Goal: Task Accomplishment & Management: Manage account settings

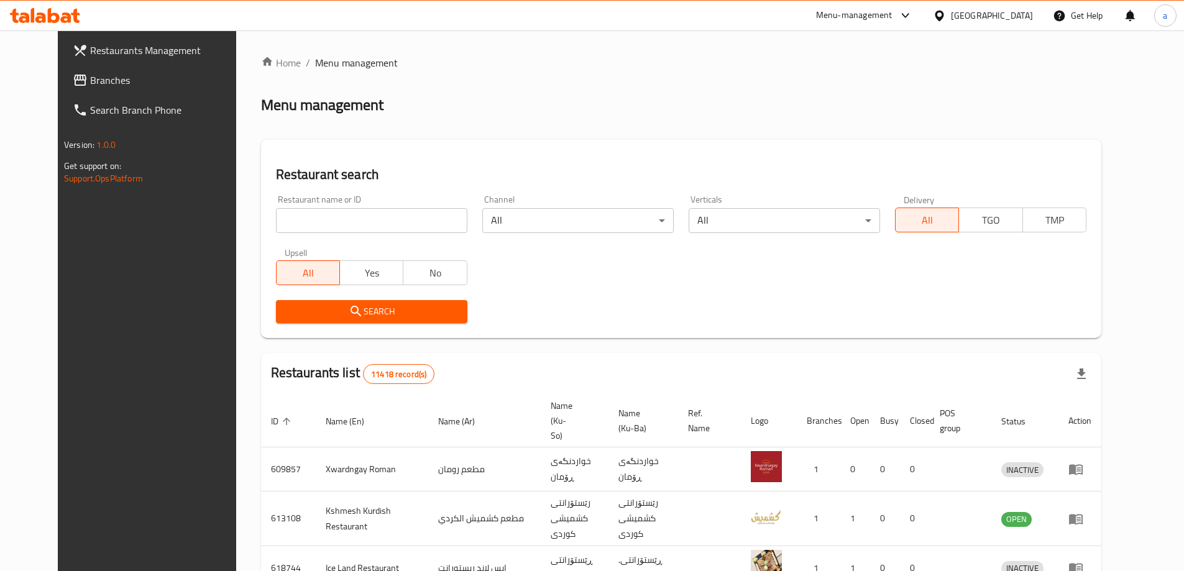
click at [118, 74] on span "Branches" at bounding box center [167, 80] width 155 height 15
click at [377, 219] on input "search" at bounding box center [371, 220] width 191 height 25
paste input "Lahim Bi Ajin Nainawa"
type input "Lahim Bi Ajin Nainawa"
click at [341, 310] on span "Search" at bounding box center [372, 312] width 172 height 16
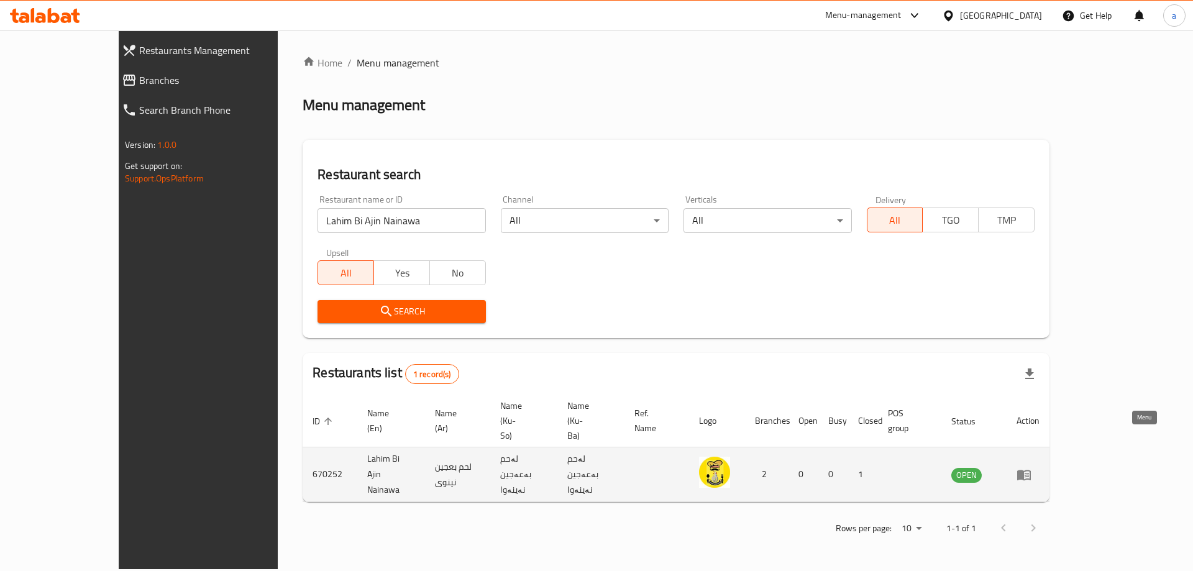
click at [1031, 470] on icon "enhanced table" at bounding box center [1025, 475] width 14 height 11
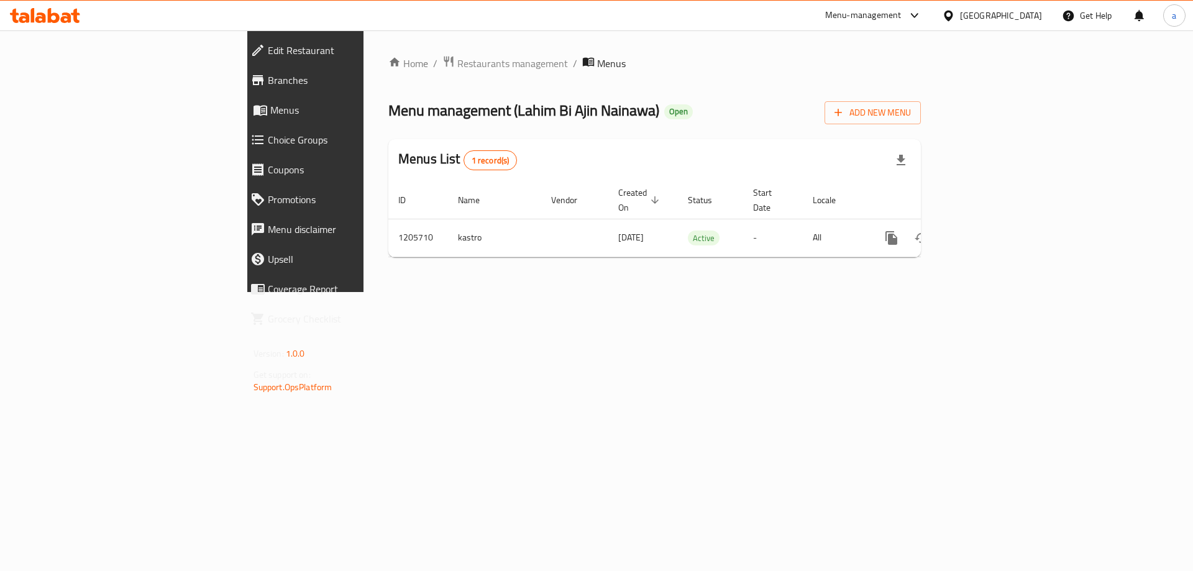
click at [268, 81] on span "Branches" at bounding box center [352, 80] width 169 height 15
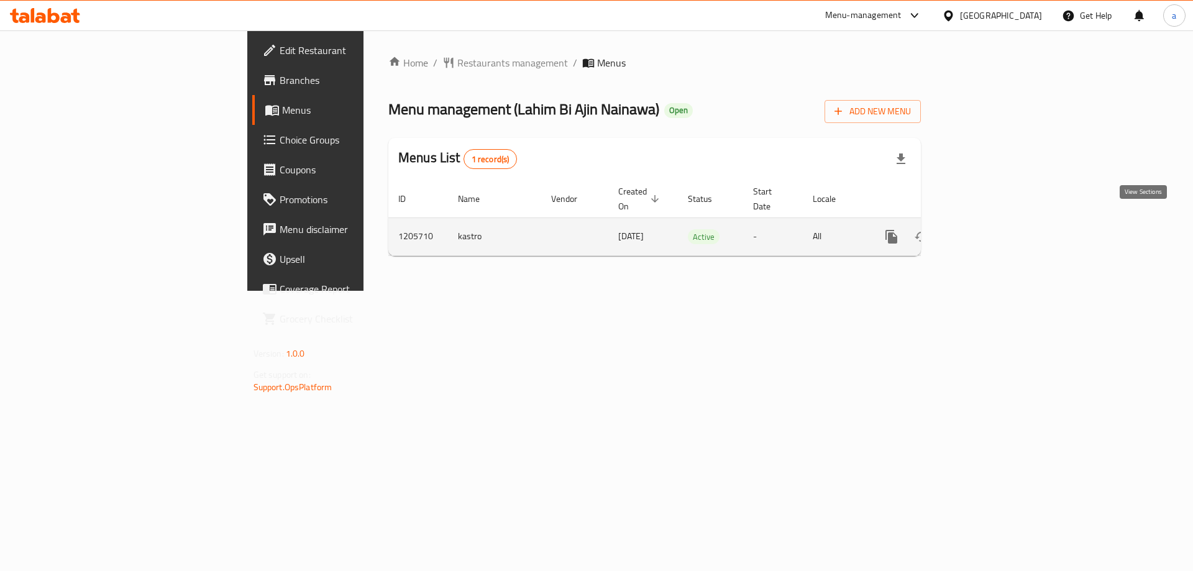
click at [989, 229] on icon "enhanced table" at bounding box center [981, 236] width 15 height 15
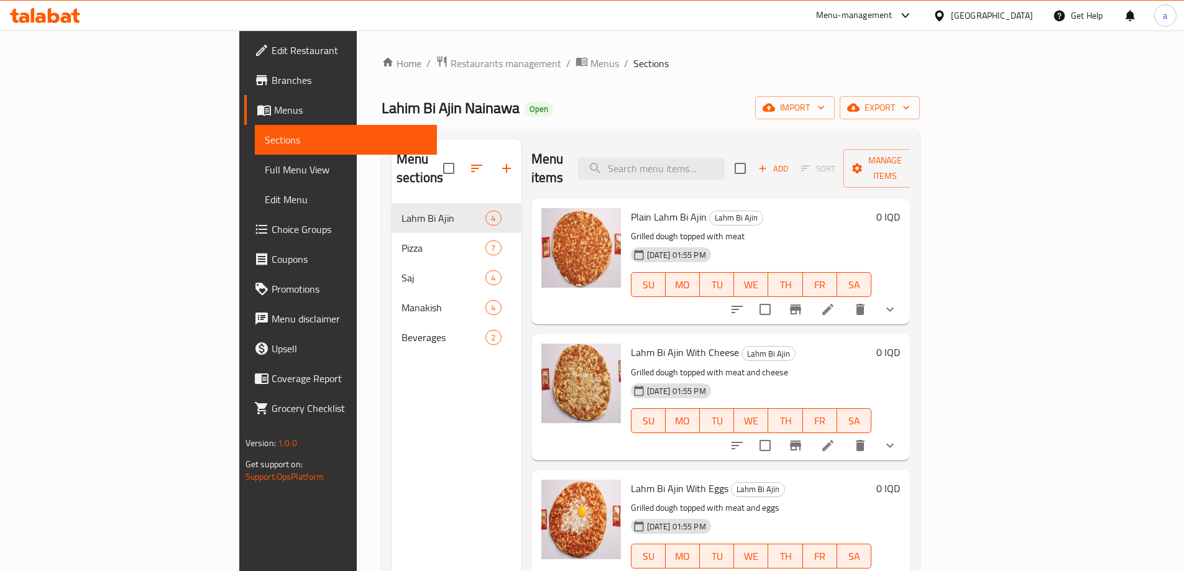
click at [274, 115] on span "Menus" at bounding box center [350, 110] width 153 height 15
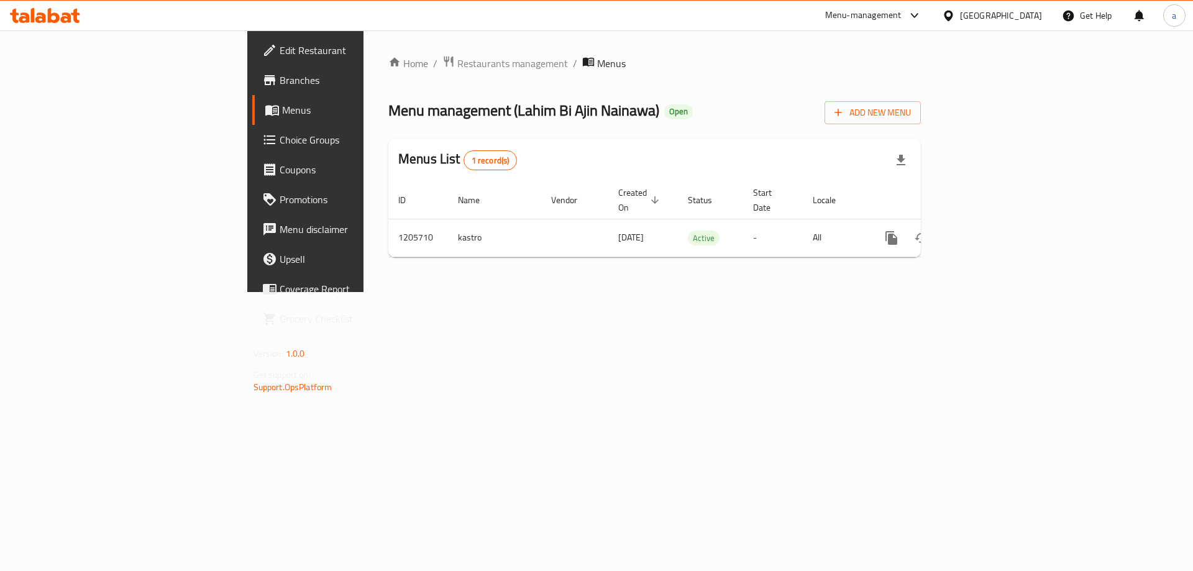
click at [280, 88] on span "Branches" at bounding box center [358, 80] width 157 height 15
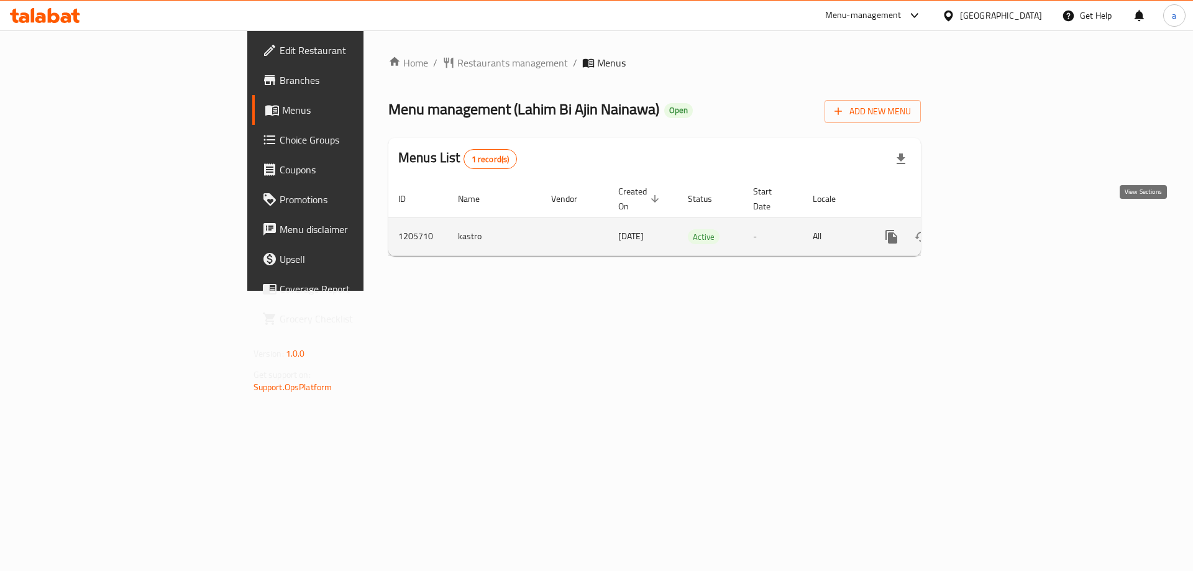
click at [989, 229] on icon "enhanced table" at bounding box center [981, 236] width 15 height 15
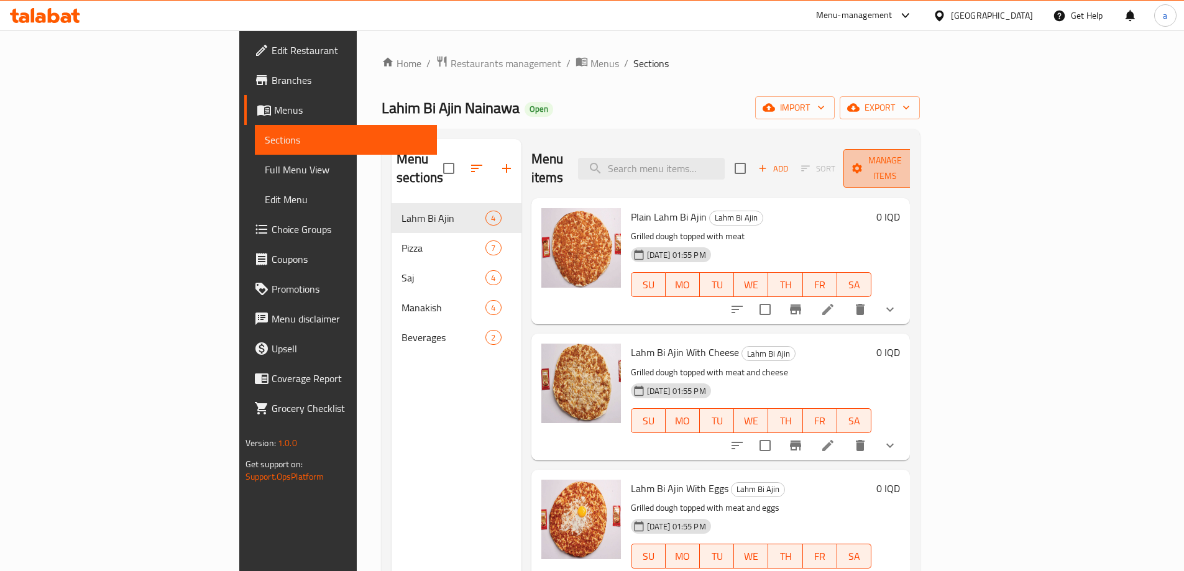
click at [917, 159] on span "Manage items" at bounding box center [884, 168] width 63 height 31
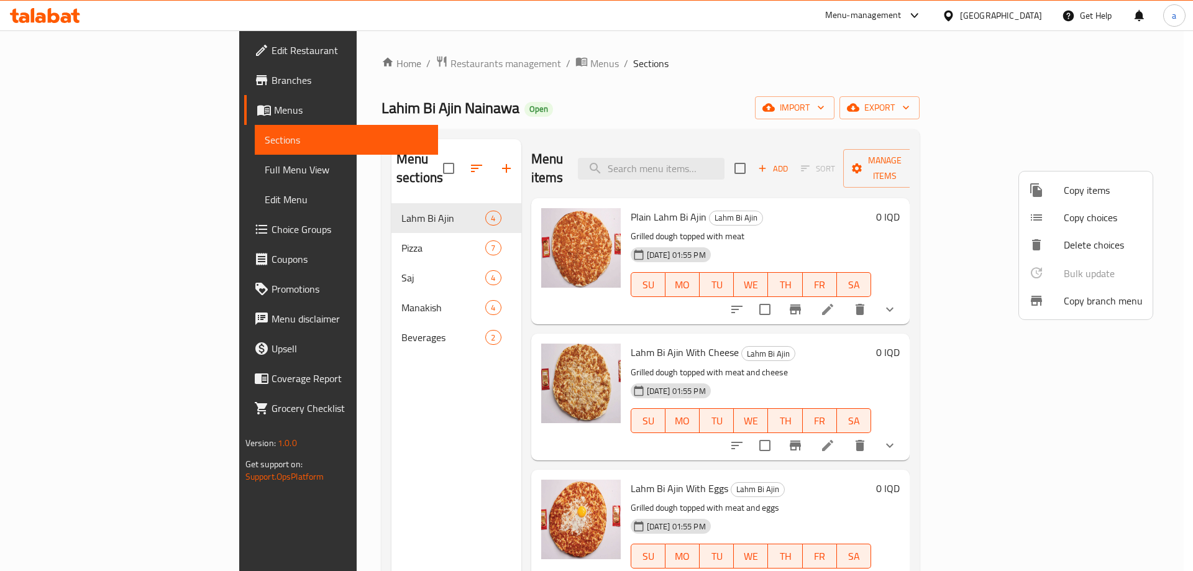
click at [1077, 302] on span "Copy branch menu" at bounding box center [1103, 300] width 79 height 15
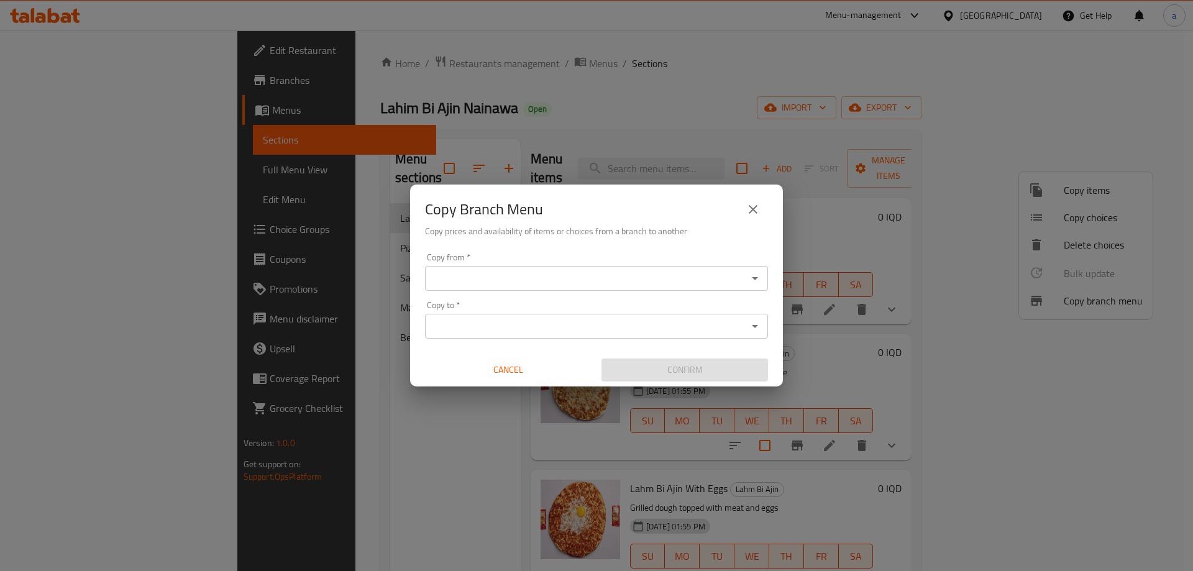
click at [462, 276] on input "Copy from   *" at bounding box center [586, 278] width 315 height 17
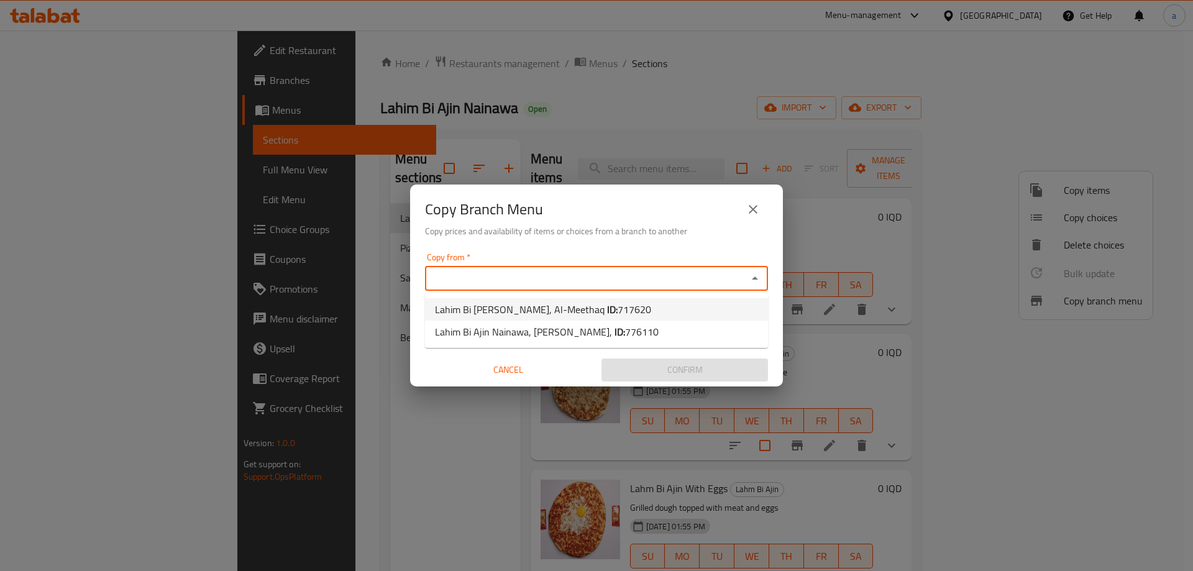
click at [554, 308] on span "Lahim Bi Ajin Nainawa, Al-Meethaq ID: 717620" at bounding box center [543, 309] width 216 height 15
type input "Lahim Bi [PERSON_NAME], Al-Meethaq"
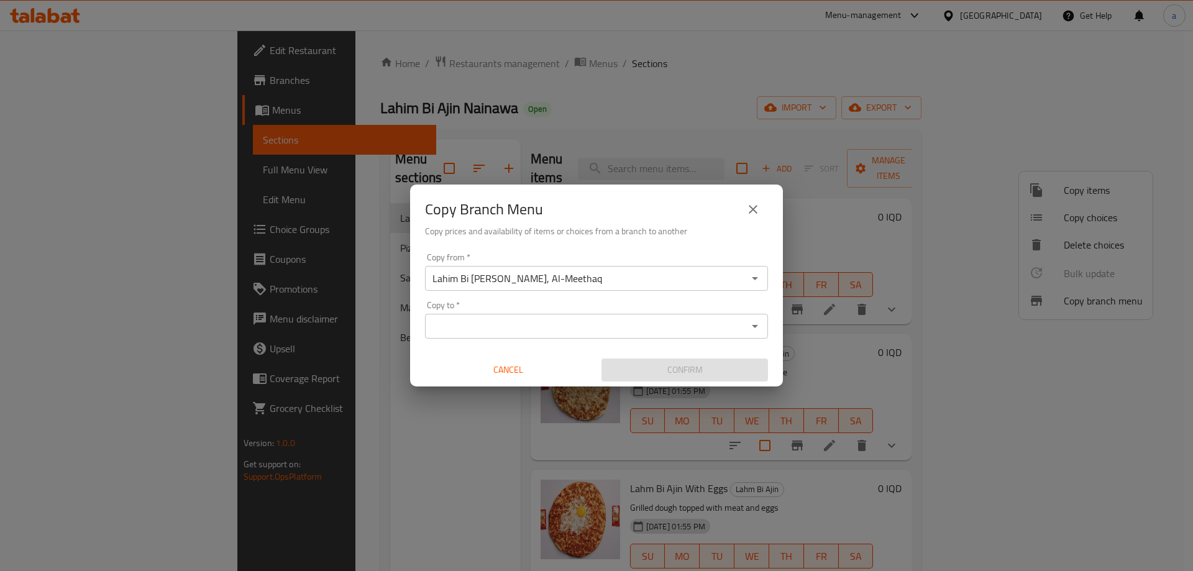
click at [489, 340] on div "Copy from   * Lahim Bi Ajin Nainawa, Al-Meethaq Copy from * Copy to   * Copy to…" at bounding box center [596, 317] width 373 height 139
click at [492, 332] on input "Copy to   *" at bounding box center [586, 326] width 315 height 17
click at [564, 323] on input "Copy to   *" at bounding box center [586, 326] width 315 height 17
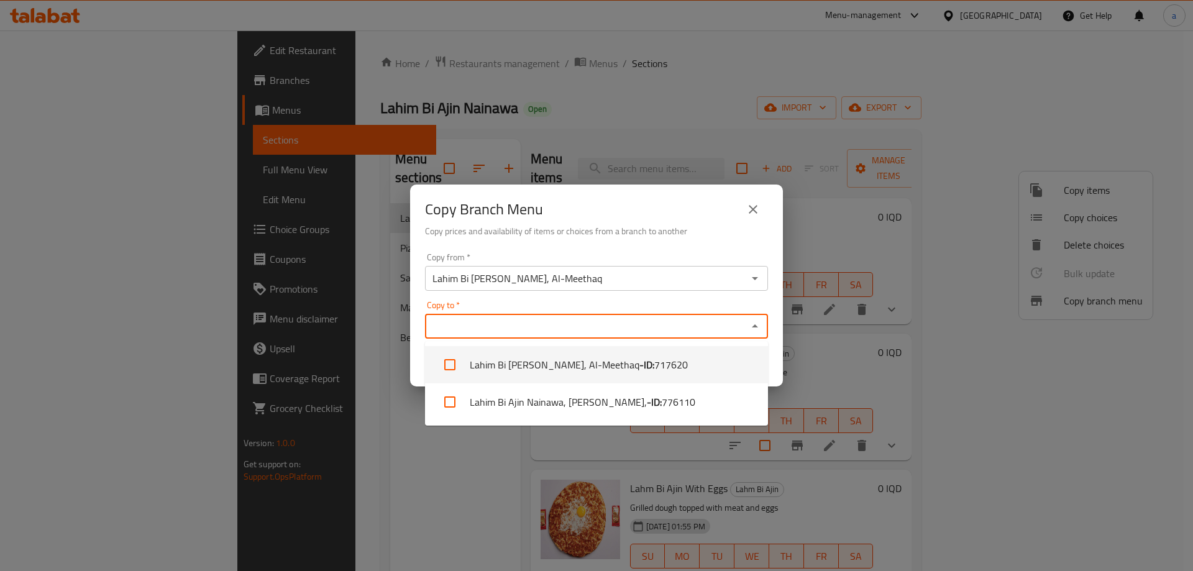
paste input "776110"
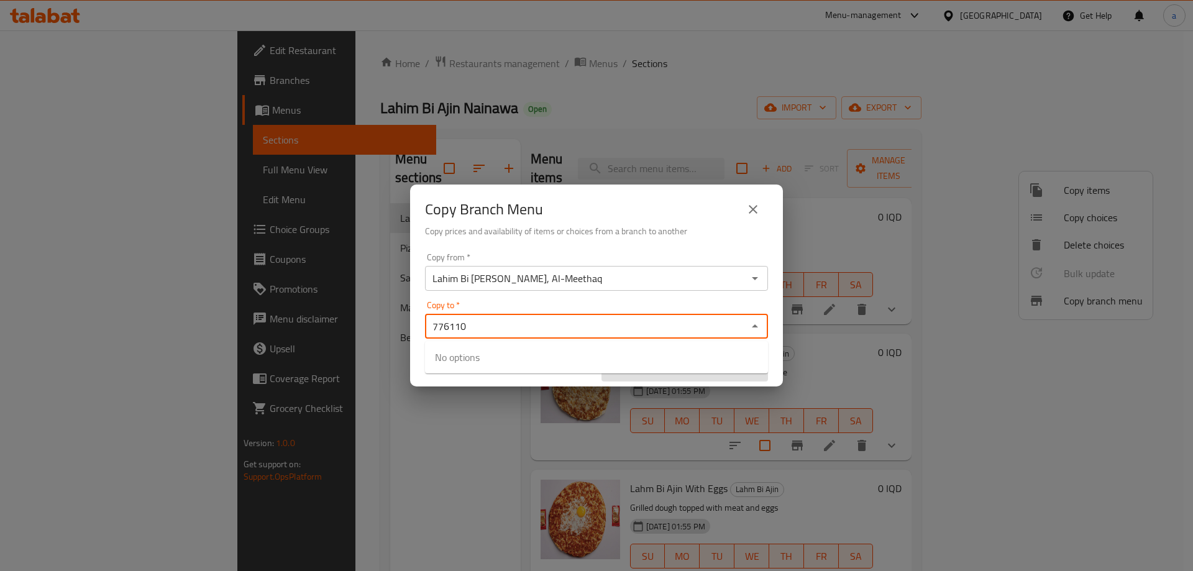
type input "776110"
click at [550, 295] on div "Copy from   * Lahim Bi Ajin Nainawa, Al-Meethaq Copy from * Copy to   * Copy to…" at bounding box center [596, 317] width 373 height 139
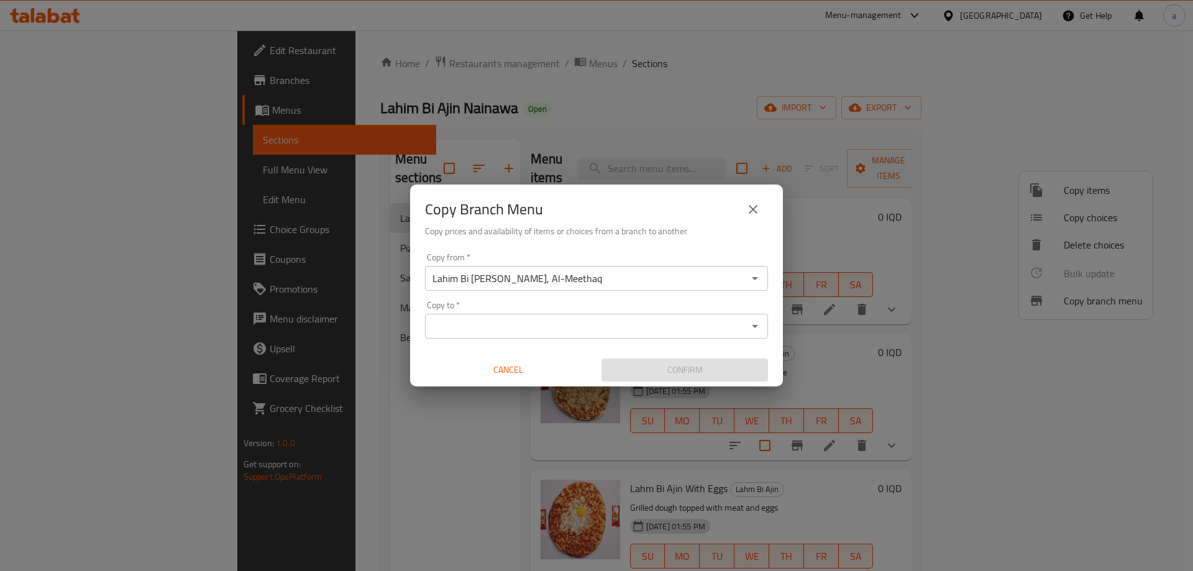
click at [517, 335] on div "Copy to *" at bounding box center [596, 326] width 343 height 25
click at [756, 329] on icon "Open" at bounding box center [755, 326] width 15 height 15
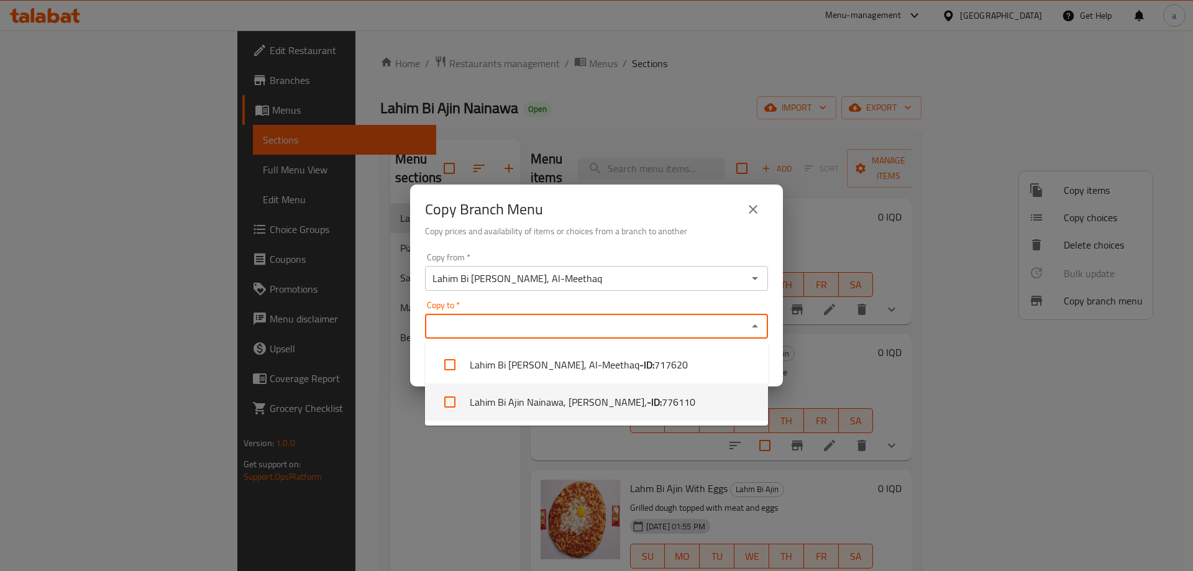
click at [540, 407] on li "Lahim Bi Ajin Nainawa, Al Zubair, - ID: 776110" at bounding box center [596, 402] width 343 height 37
checkbox input "true"
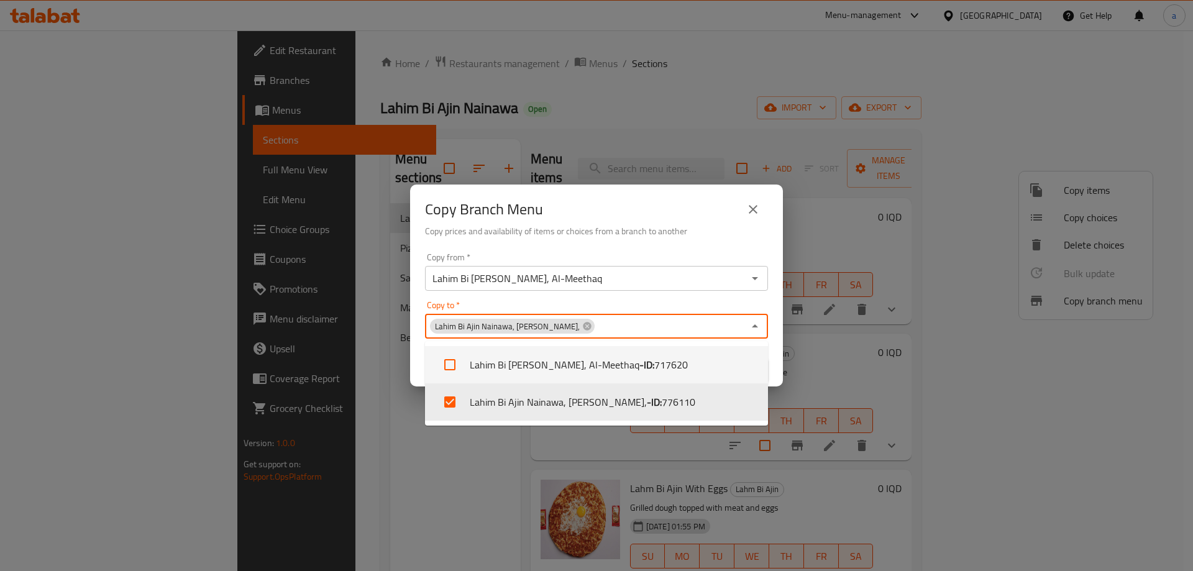
click at [614, 293] on div "Copy from   * Lahim Bi Ajin Nainawa, Al-Meethaq Copy from * Copy to   * Lahim B…" at bounding box center [596, 317] width 373 height 139
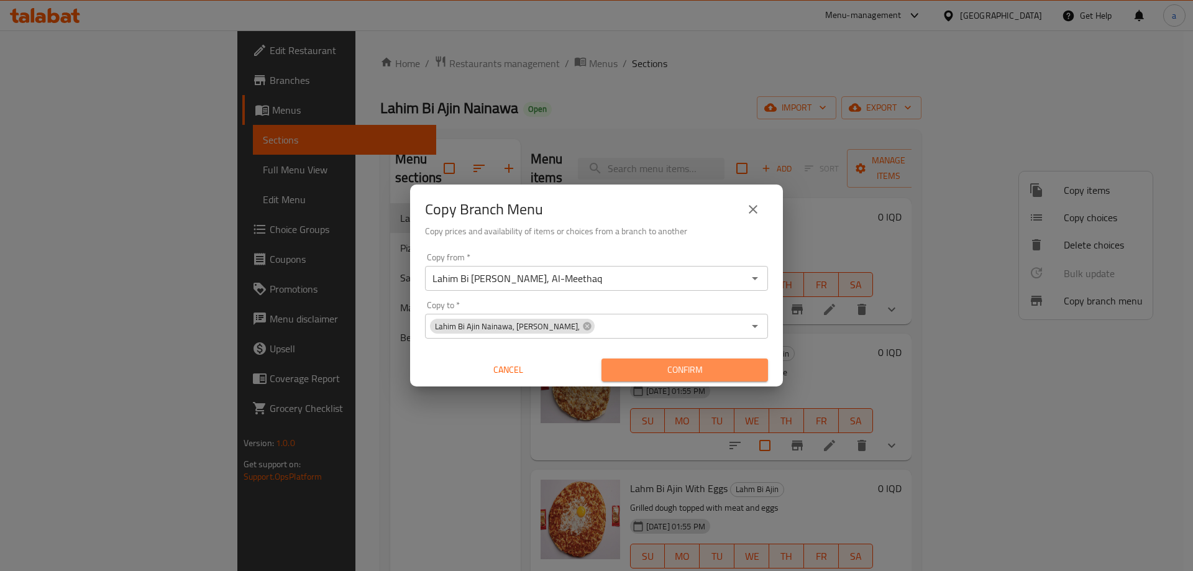
click at [687, 375] on span "Confirm" at bounding box center [685, 370] width 147 height 16
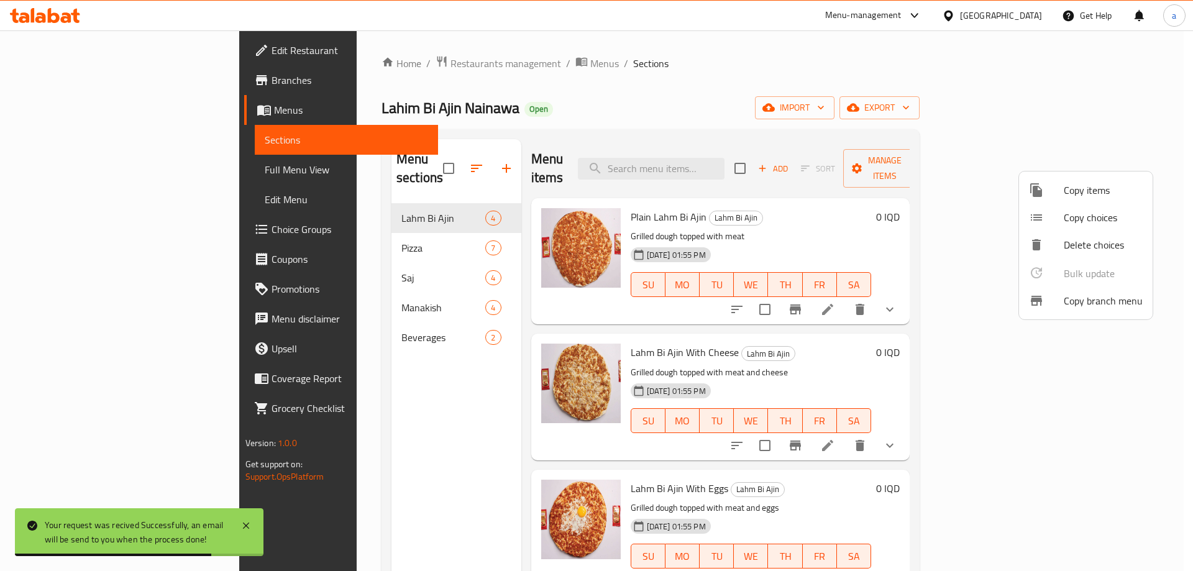
click at [53, 110] on div at bounding box center [596, 285] width 1193 height 571
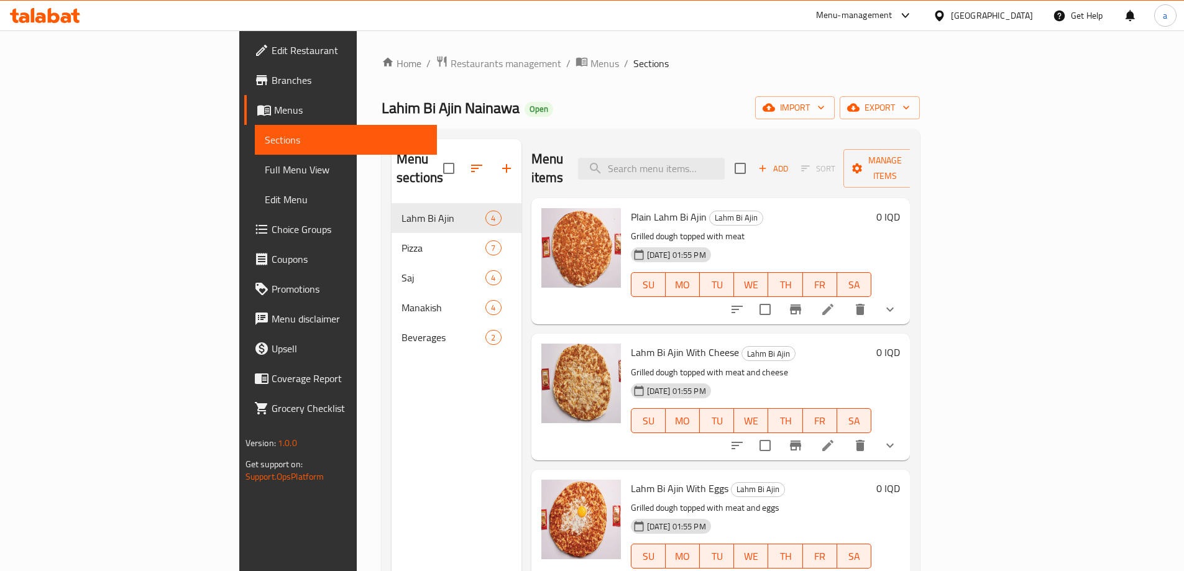
click at [272, 83] on span "Branches" at bounding box center [349, 80] width 155 height 15
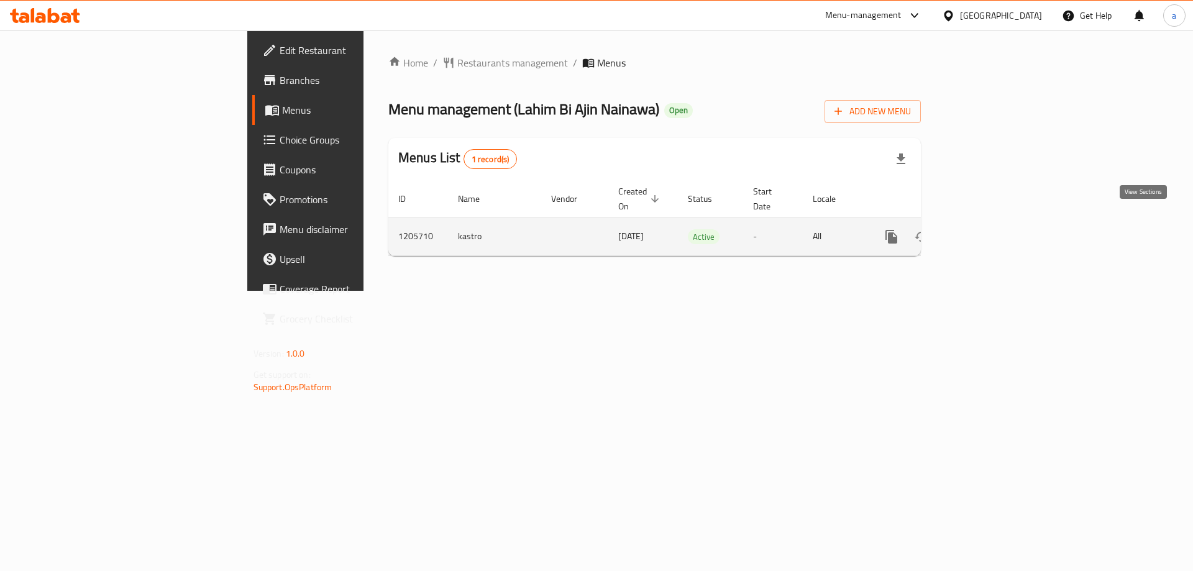
click at [987, 231] on icon "enhanced table" at bounding box center [981, 236] width 11 height 11
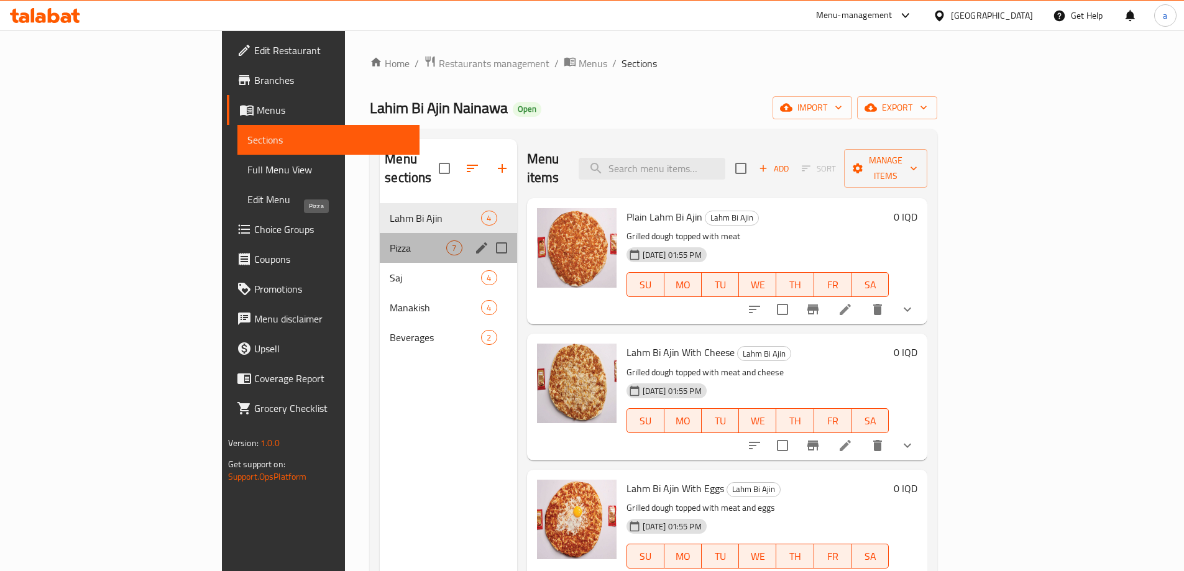
click at [390, 241] on span "Pizza" at bounding box center [418, 248] width 57 height 15
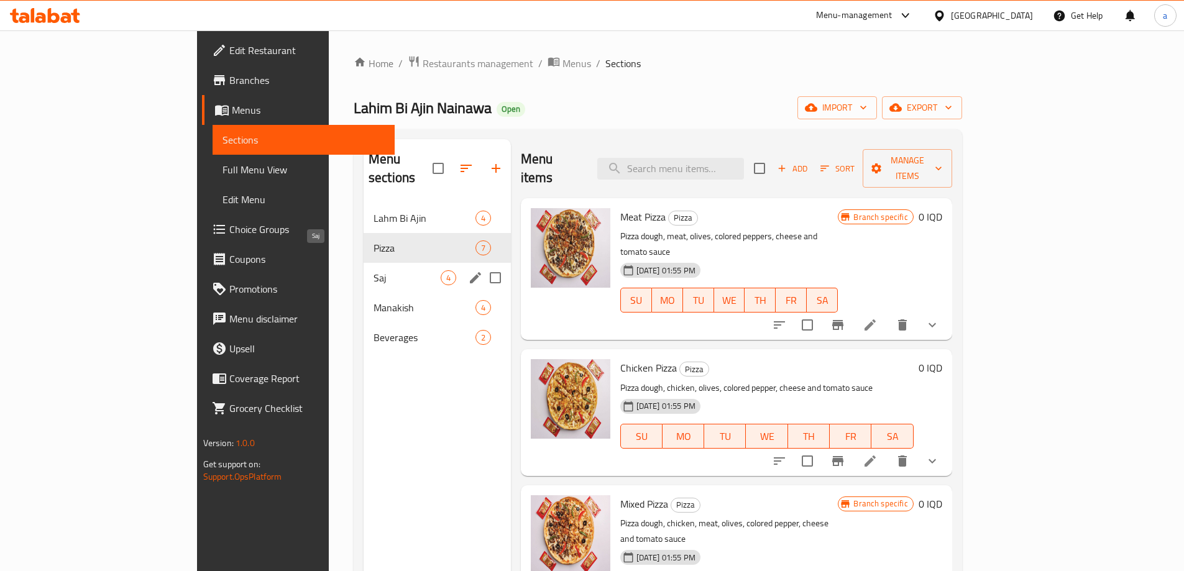
click at [374, 270] on span "Saj" at bounding box center [407, 277] width 67 height 15
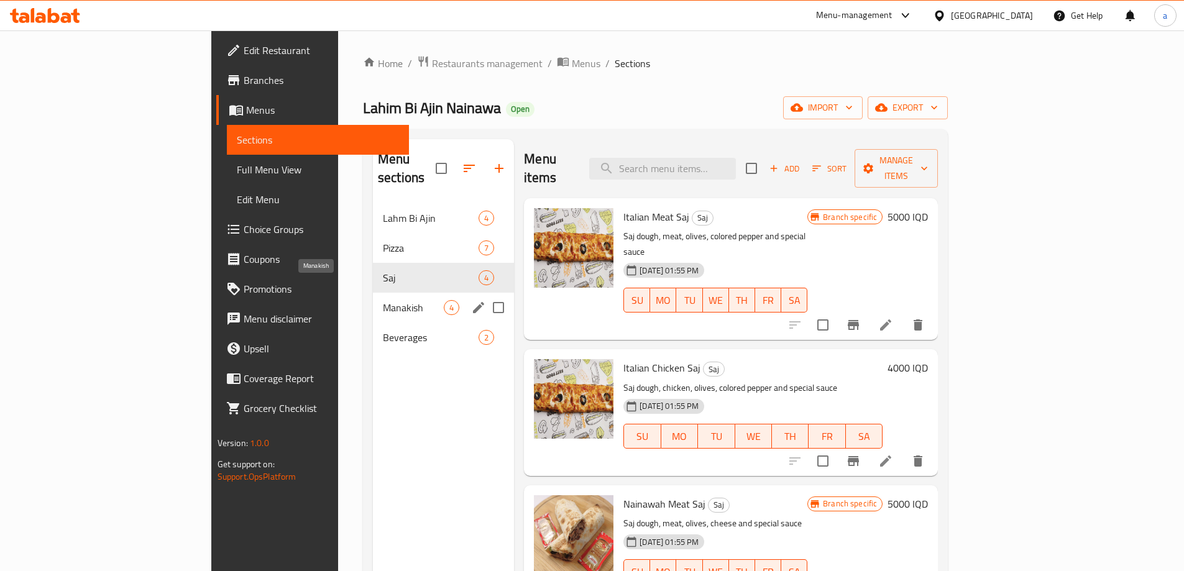
click at [383, 300] on span "Manakish" at bounding box center [413, 307] width 61 height 15
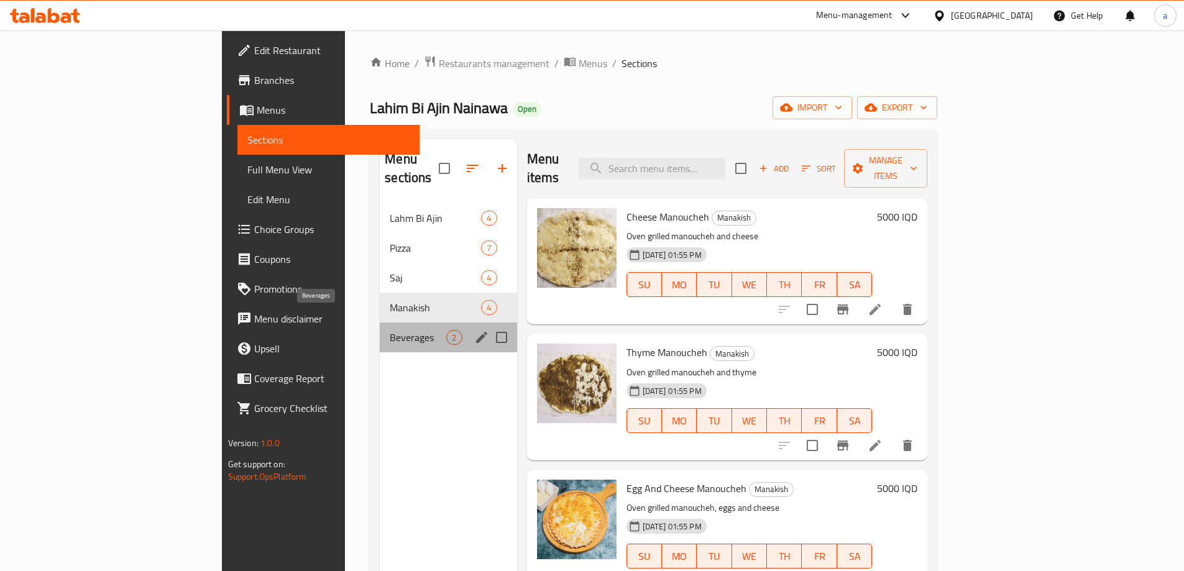
click at [390, 330] on span "Beverages" at bounding box center [418, 337] width 57 height 15
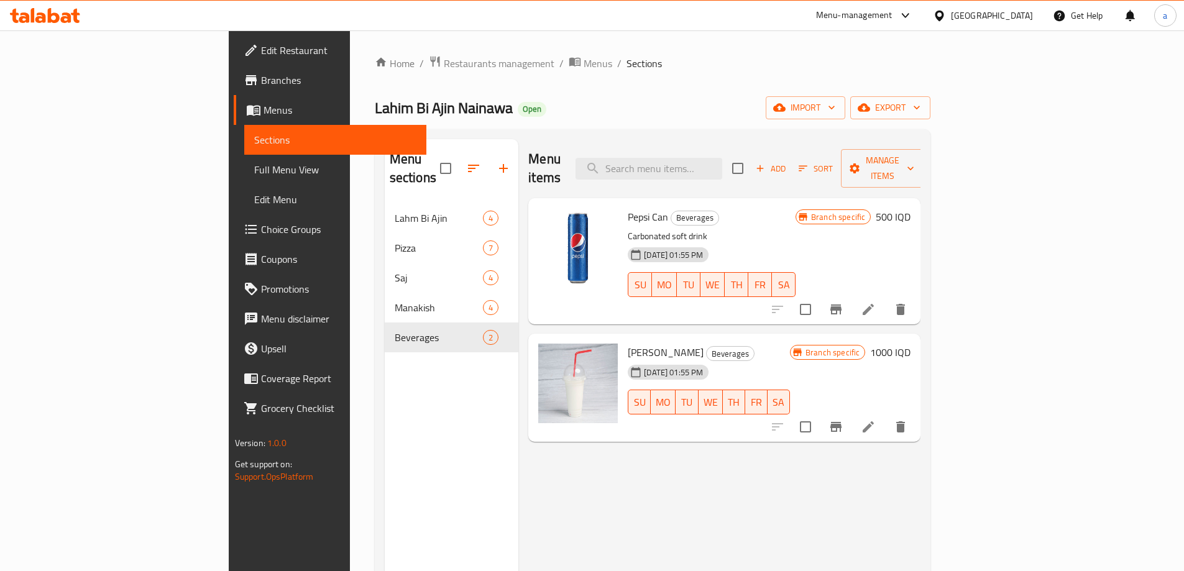
click at [254, 177] on span "Full Menu View" at bounding box center [335, 169] width 162 height 15
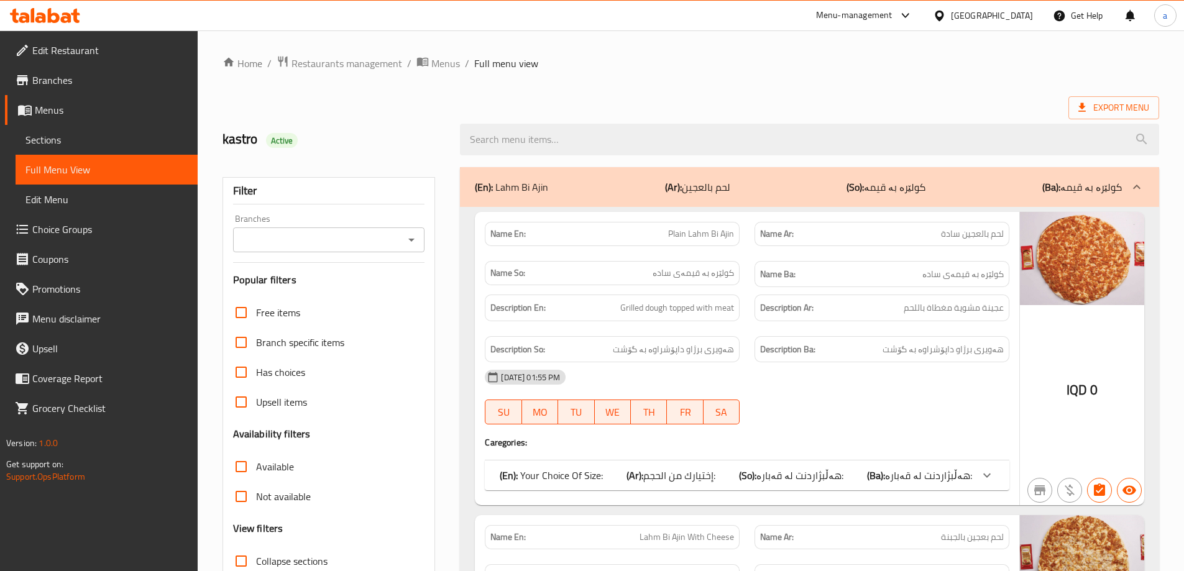
click at [412, 239] on icon "Open" at bounding box center [411, 240] width 6 height 3
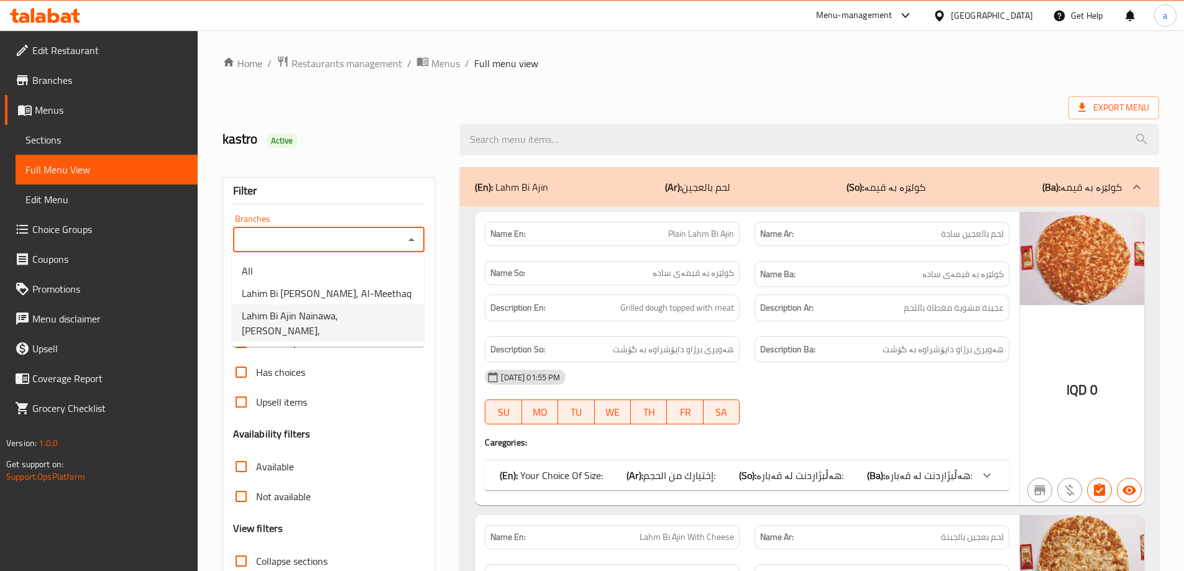
click at [315, 313] on span "Lahim Bi Ajin Nainawa, [PERSON_NAME]," at bounding box center [328, 323] width 172 height 30
type input "Lahim Bi Ajin Nainawa, [PERSON_NAME],"
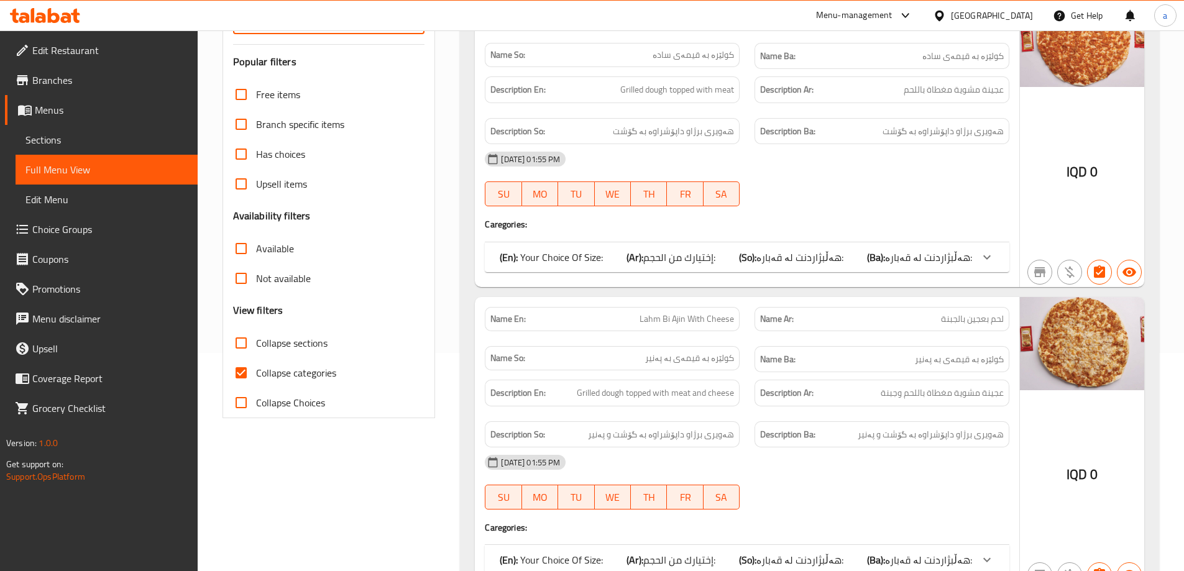
scroll to position [186, 0]
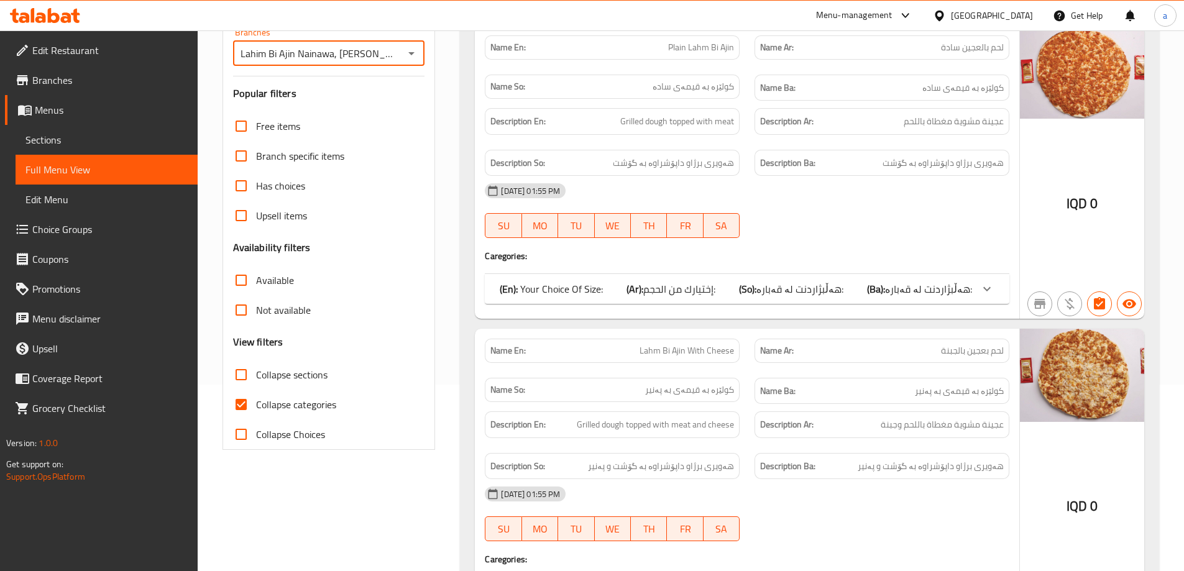
click at [238, 398] on input "Collapse categories" at bounding box center [241, 405] width 30 height 30
checkbox input "false"
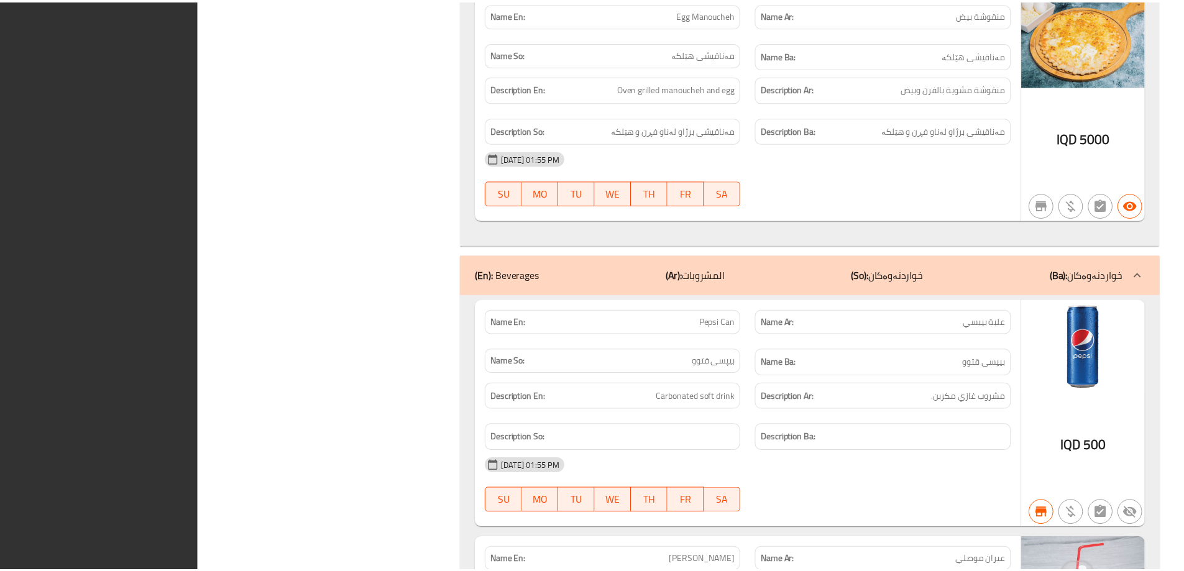
scroll to position [7816, 0]
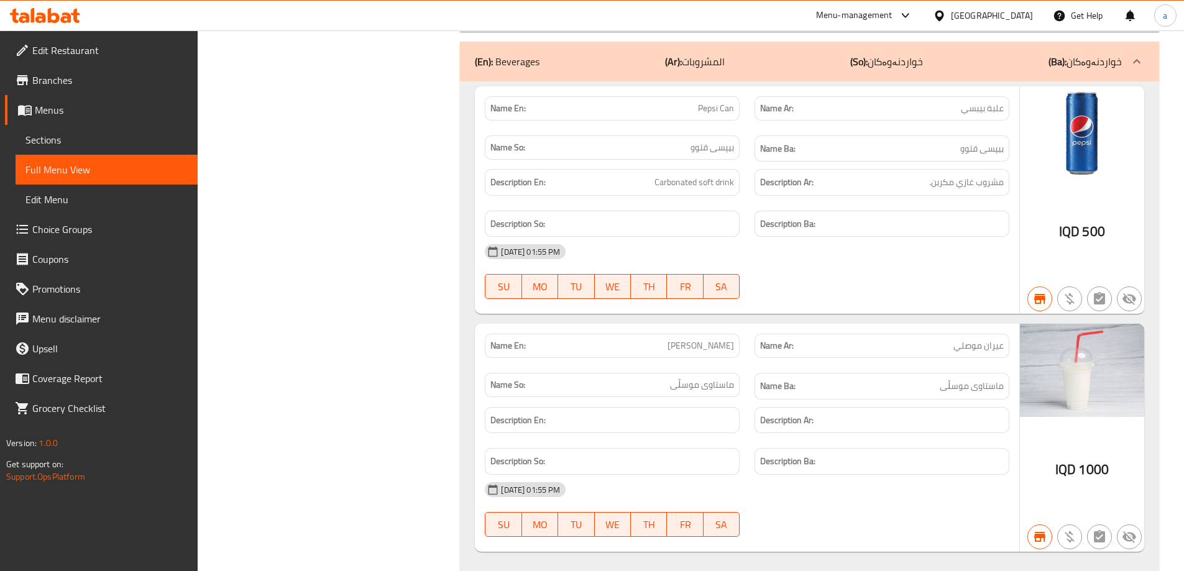
click at [58, 62] on link "Edit Restaurant" at bounding box center [101, 50] width 193 height 30
